Goal: Complete application form

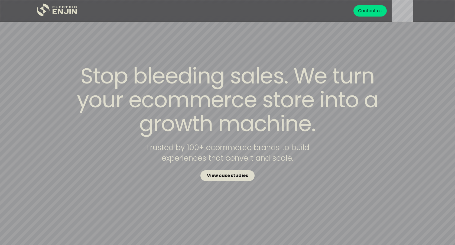
click at [232, 174] on strong "View case studies" at bounding box center [227, 175] width 41 height 6
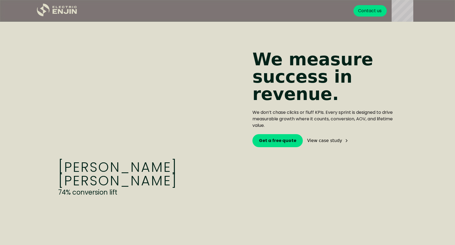
scroll to position [399, 0]
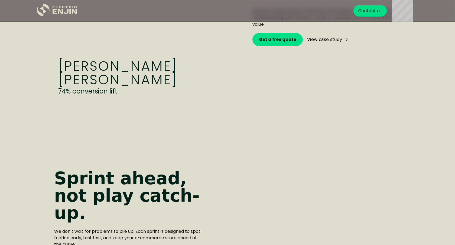
click at [326, 40] on div "View case study" at bounding box center [324, 39] width 35 height 4
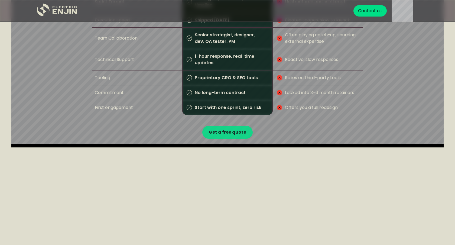
scroll to position [864, 0]
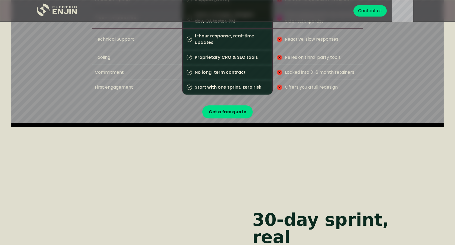
click at [285, 70] on p "Locked into 3–6 month retainers" at bounding box center [318, 72] width 72 height 12
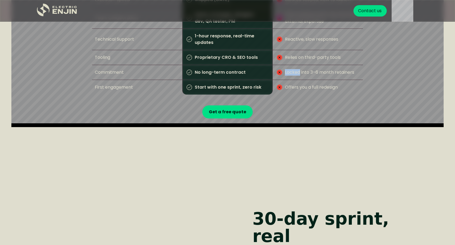
click at [285, 70] on p "Locked into 3–6 month retainers" at bounding box center [318, 72] width 72 height 12
click at [218, 70] on p "No long-term contract" at bounding box center [219, 72] width 54 height 15
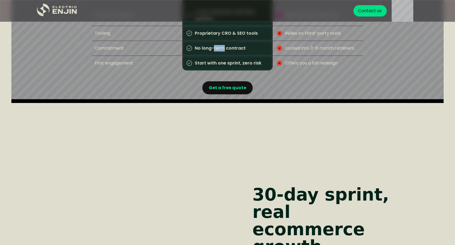
click at [219, 86] on strong "Get a free quote" at bounding box center [227, 87] width 37 height 6
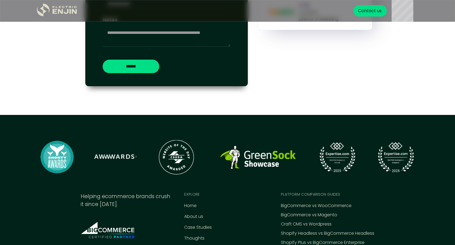
scroll to position [2348, 0]
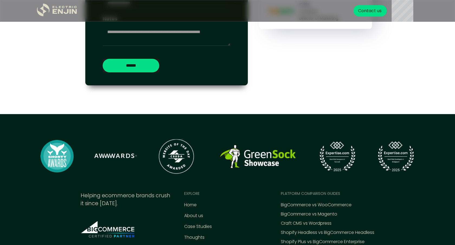
click at [134, 61] on input "******" at bounding box center [131, 66] width 57 height 14
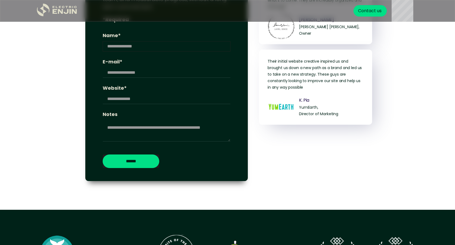
scroll to position [2236, 0]
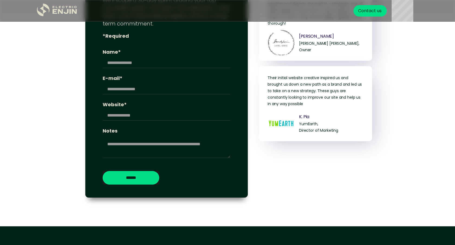
click at [171, 97] on div "We’ll scope a 30-day sprint around your top conversion goals. You’ll get a focu…" at bounding box center [167, 78] width 128 height 172
click at [171, 58] on input "Name*" at bounding box center [167, 63] width 128 height 10
click at [171, 55] on label "Name*" at bounding box center [167, 51] width 128 height 7
click at [171, 58] on input "Name*" at bounding box center [167, 63] width 128 height 10
click at [174, 32] on div "We’ll scope a 30-day sprint around your top conversion goals. You’ll get a focu…" at bounding box center [167, 78] width 128 height 172
